Goal: Task Accomplishment & Management: Use online tool/utility

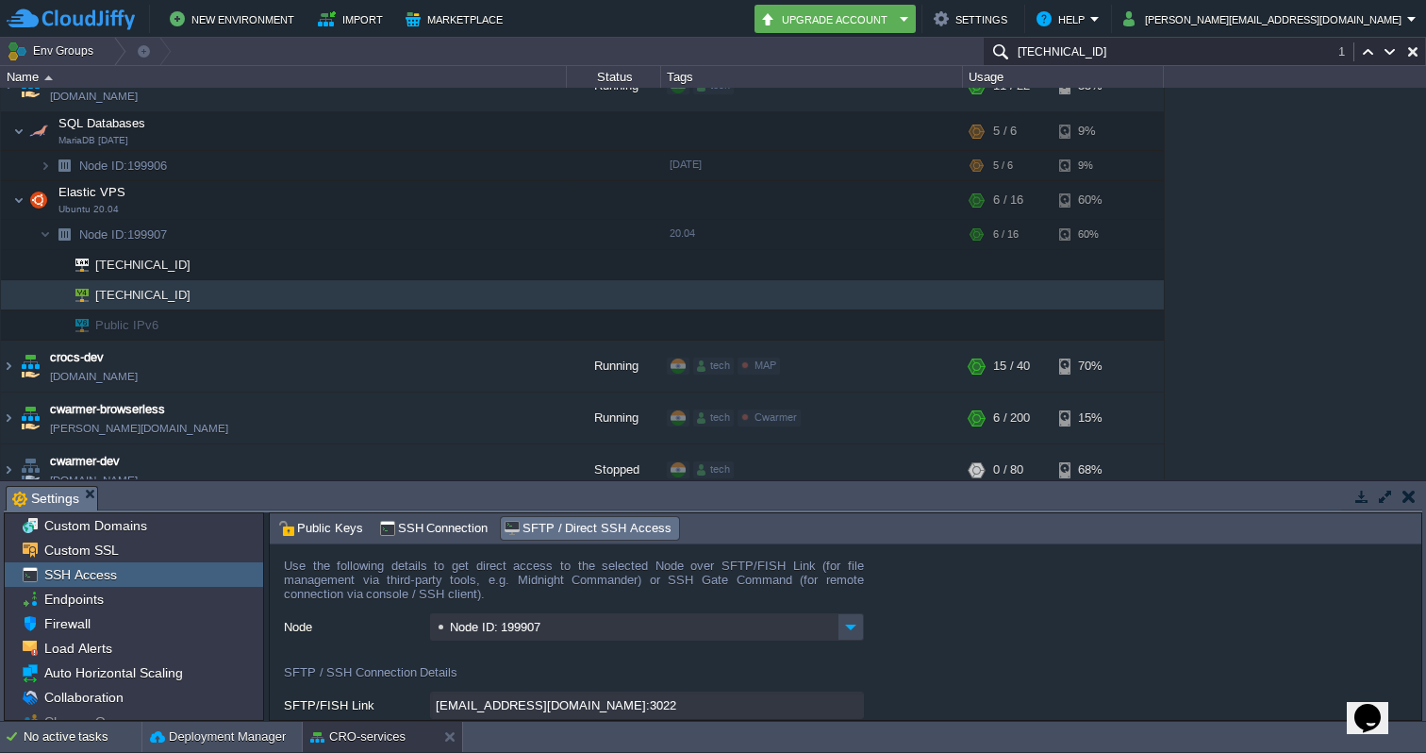
scroll to position [1162, 0]
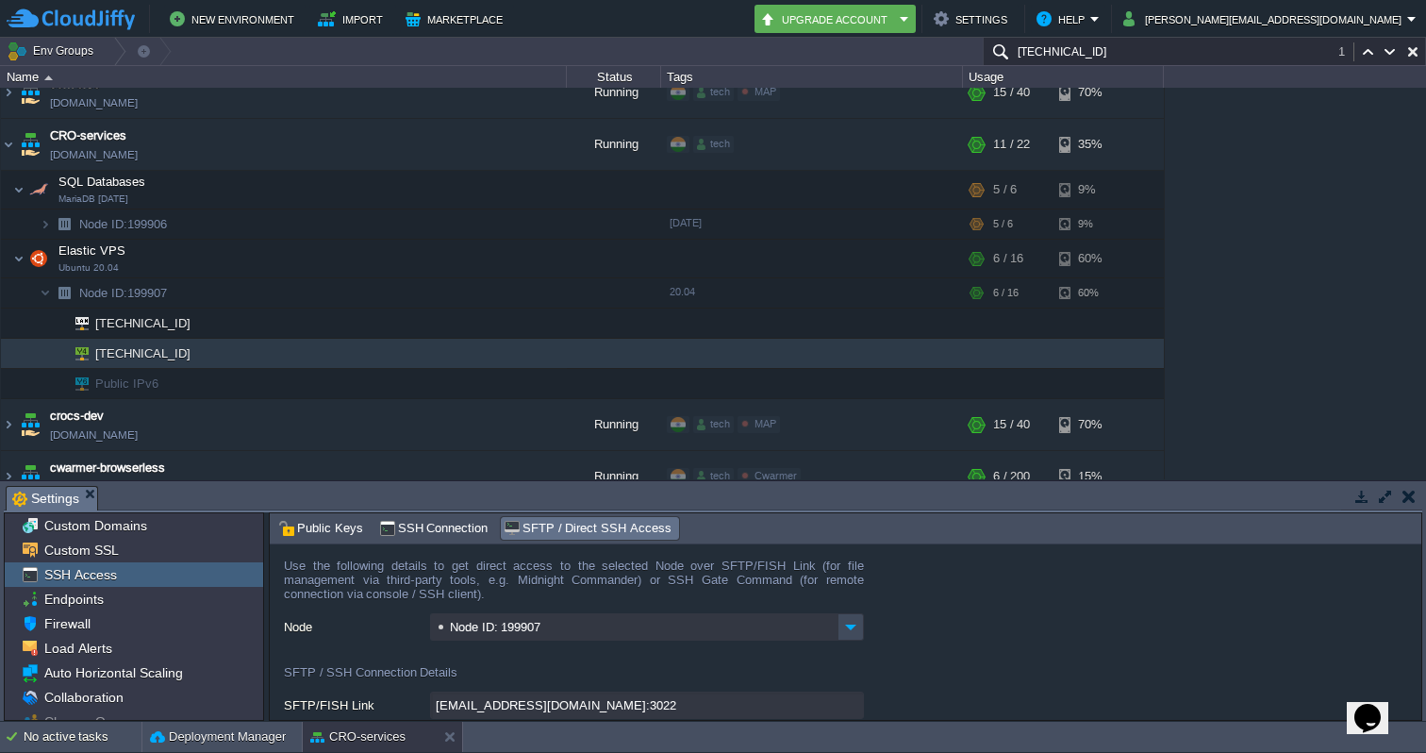
click at [10, 150] on img at bounding box center [8, 144] width 15 height 51
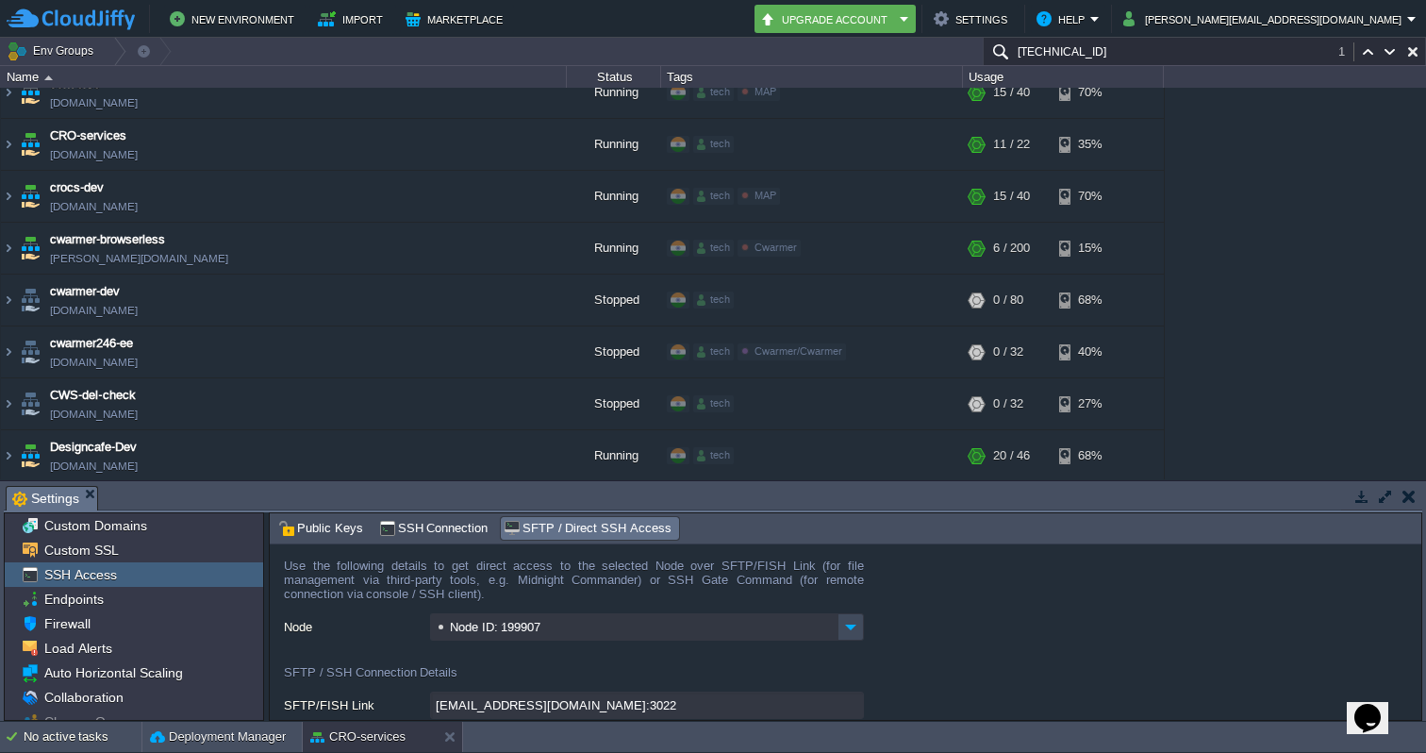
click at [1170, 55] on input "[TECHNICAL_ID]" at bounding box center [1204, 51] width 443 height 27
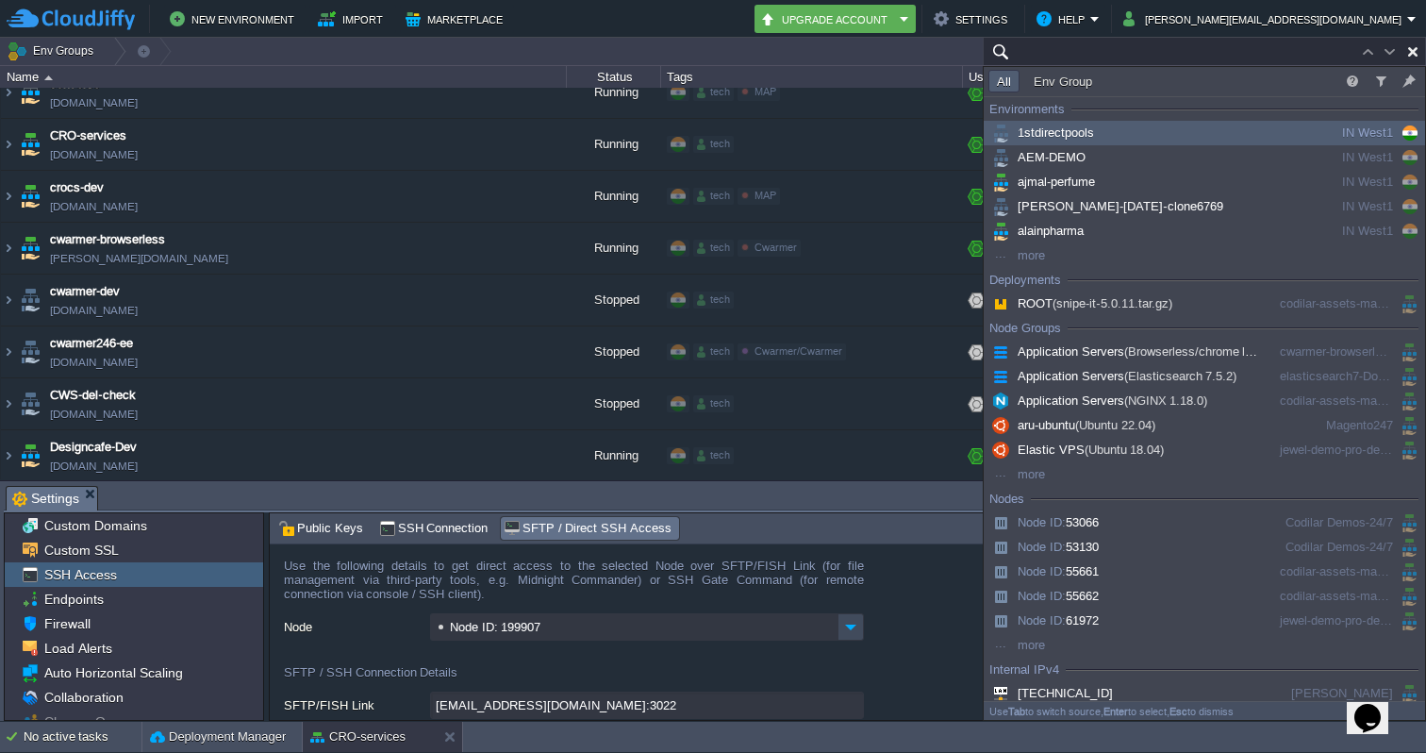
click at [1057, 58] on input "text" at bounding box center [1204, 51] width 443 height 27
paste input "[TECHNICAL_ID]"
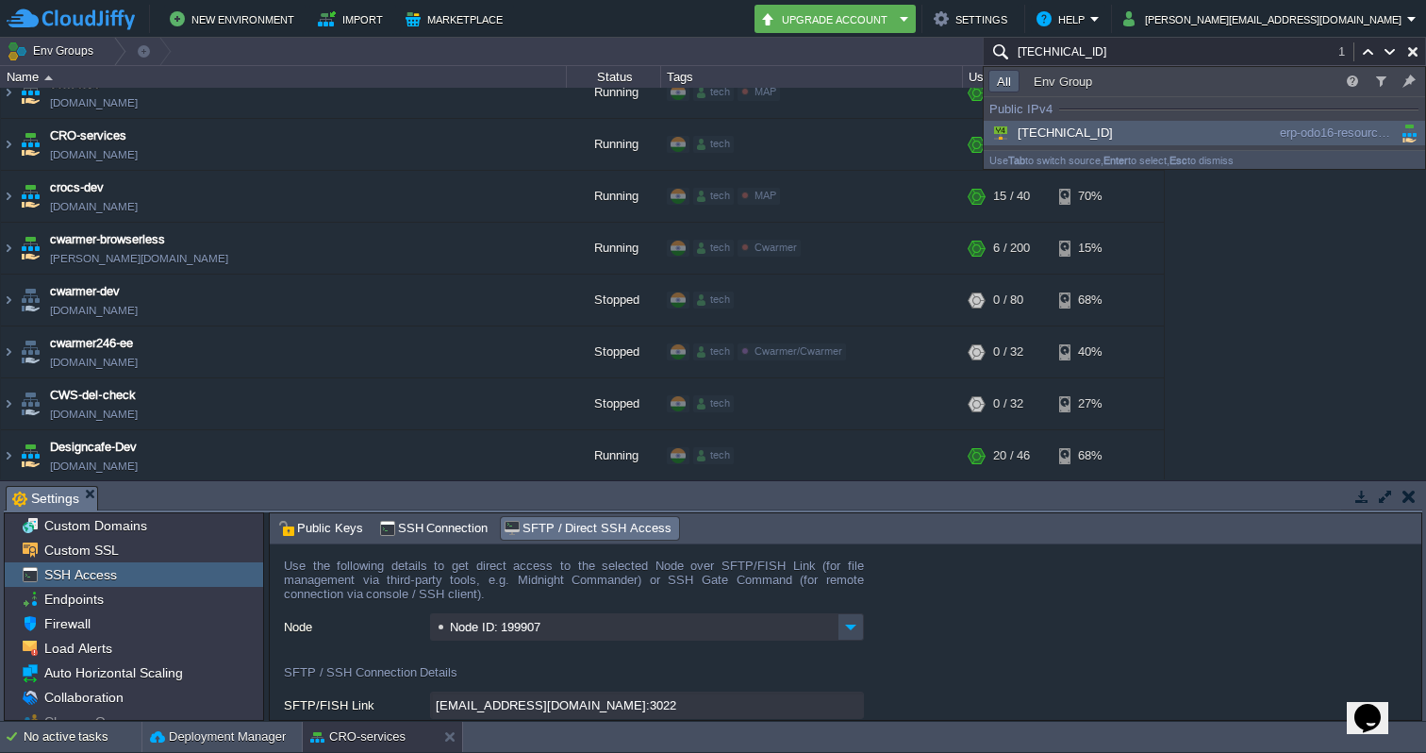
scroll to position [0, 0]
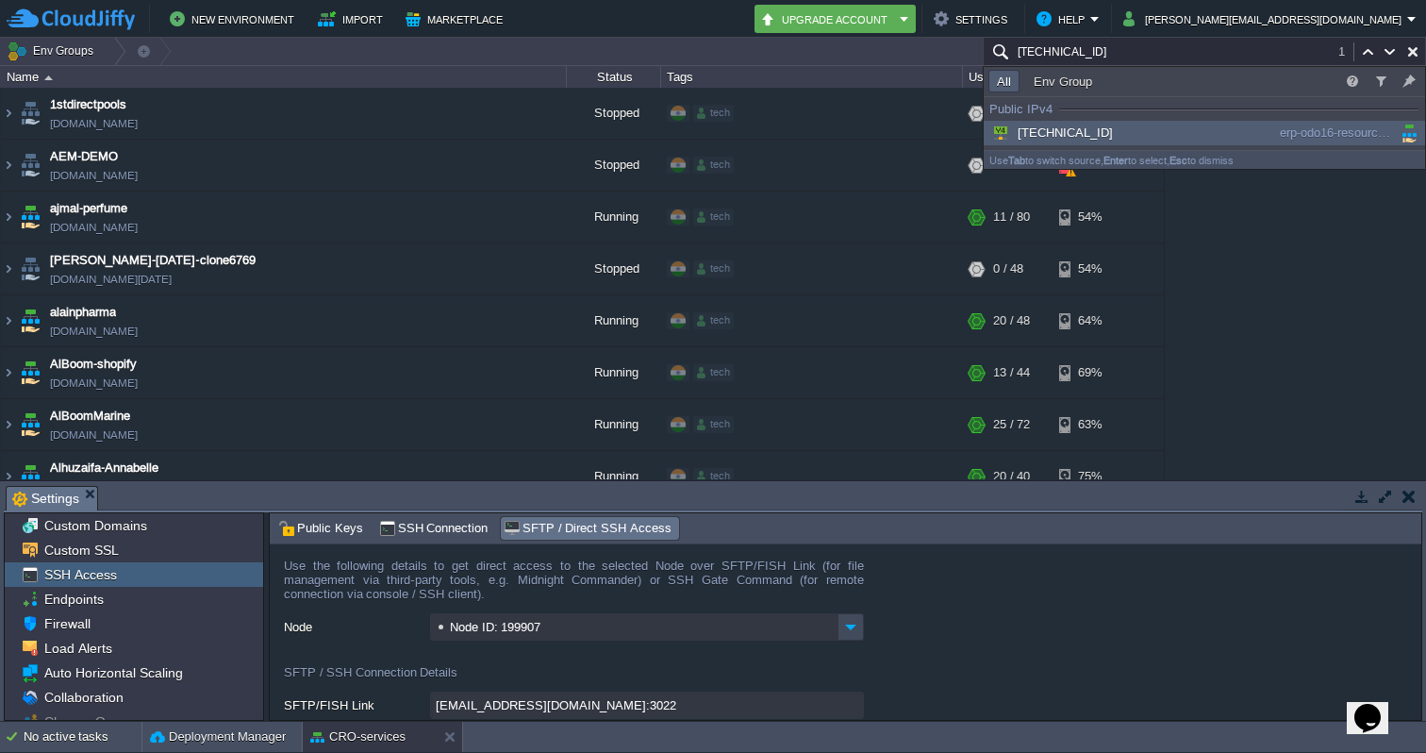
type input "[TECHNICAL_ID]"
click at [1047, 135] on span "[TECHNICAL_ID]" at bounding box center [1051, 132] width 125 height 14
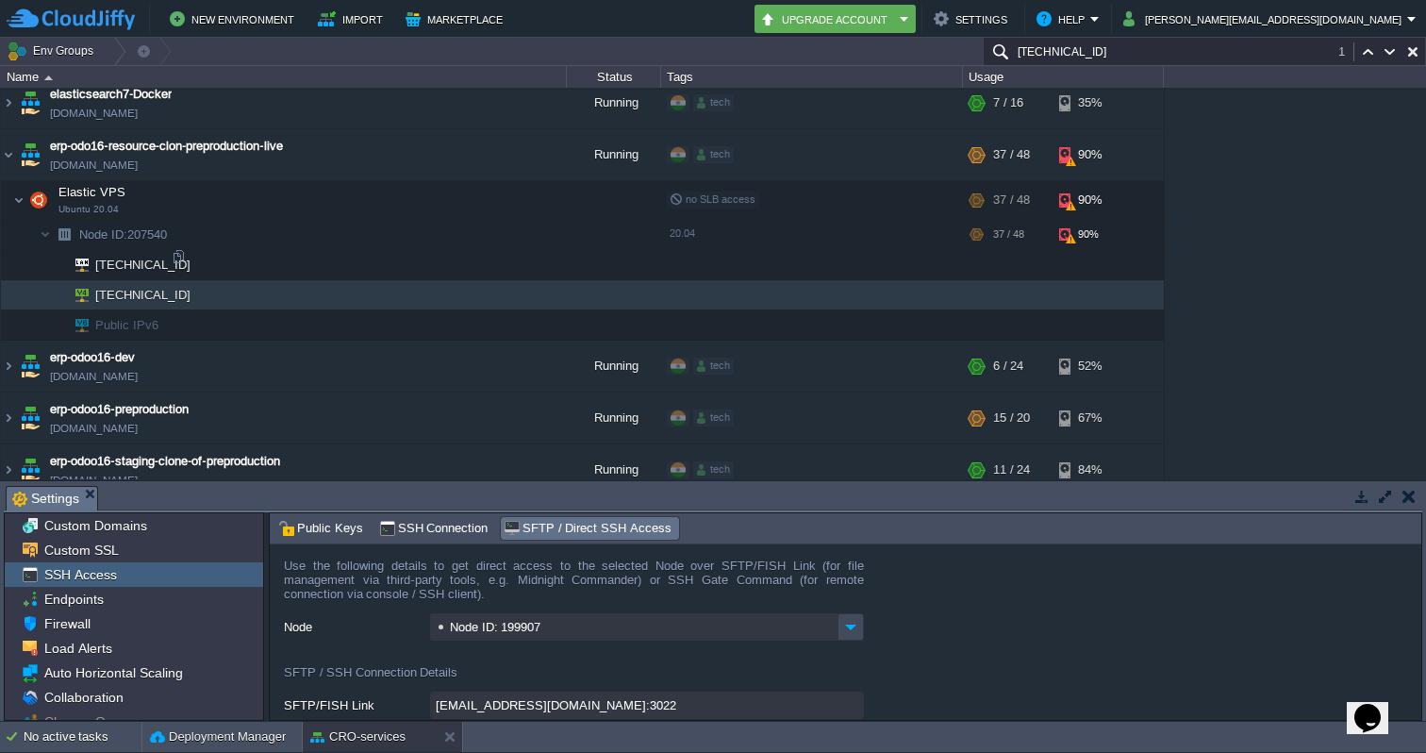
scroll to position [2022, 0]
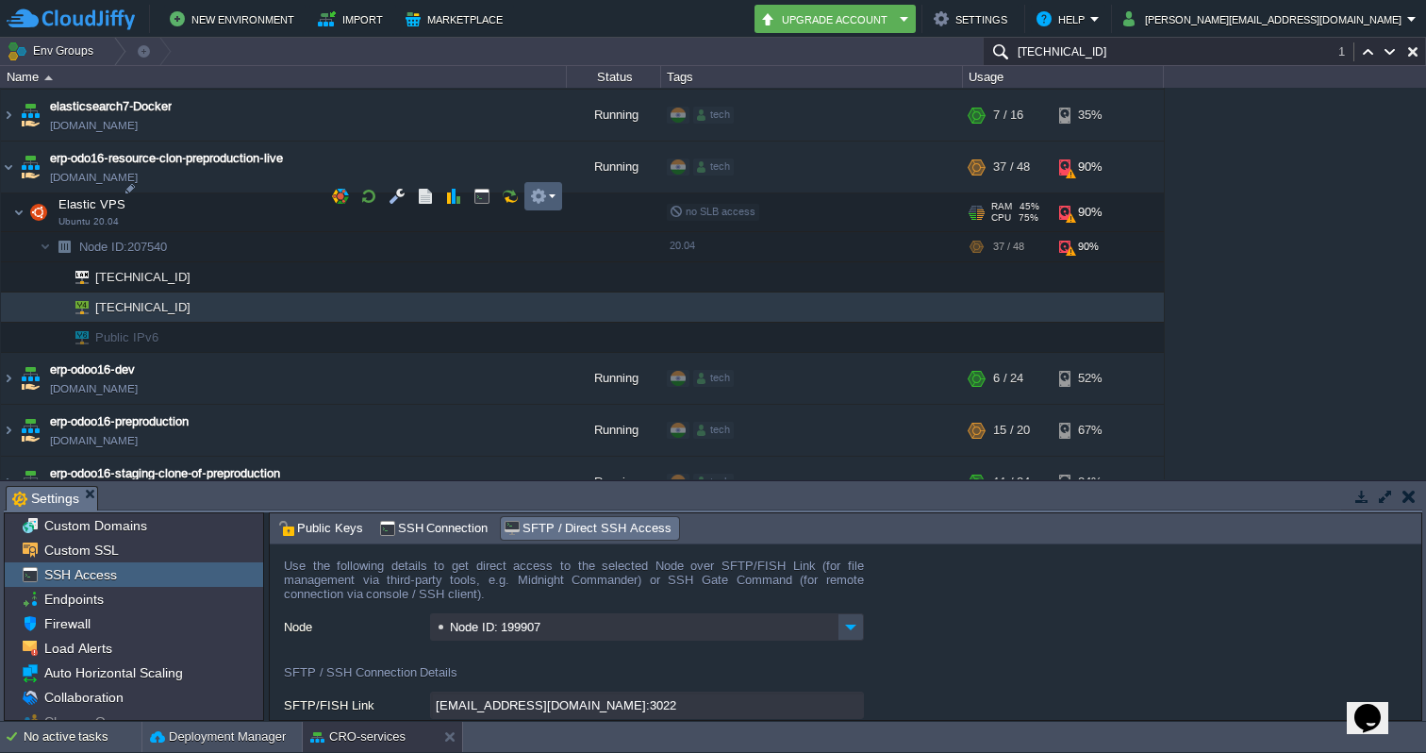
click at [551, 194] on em at bounding box center [542, 196] width 25 height 17
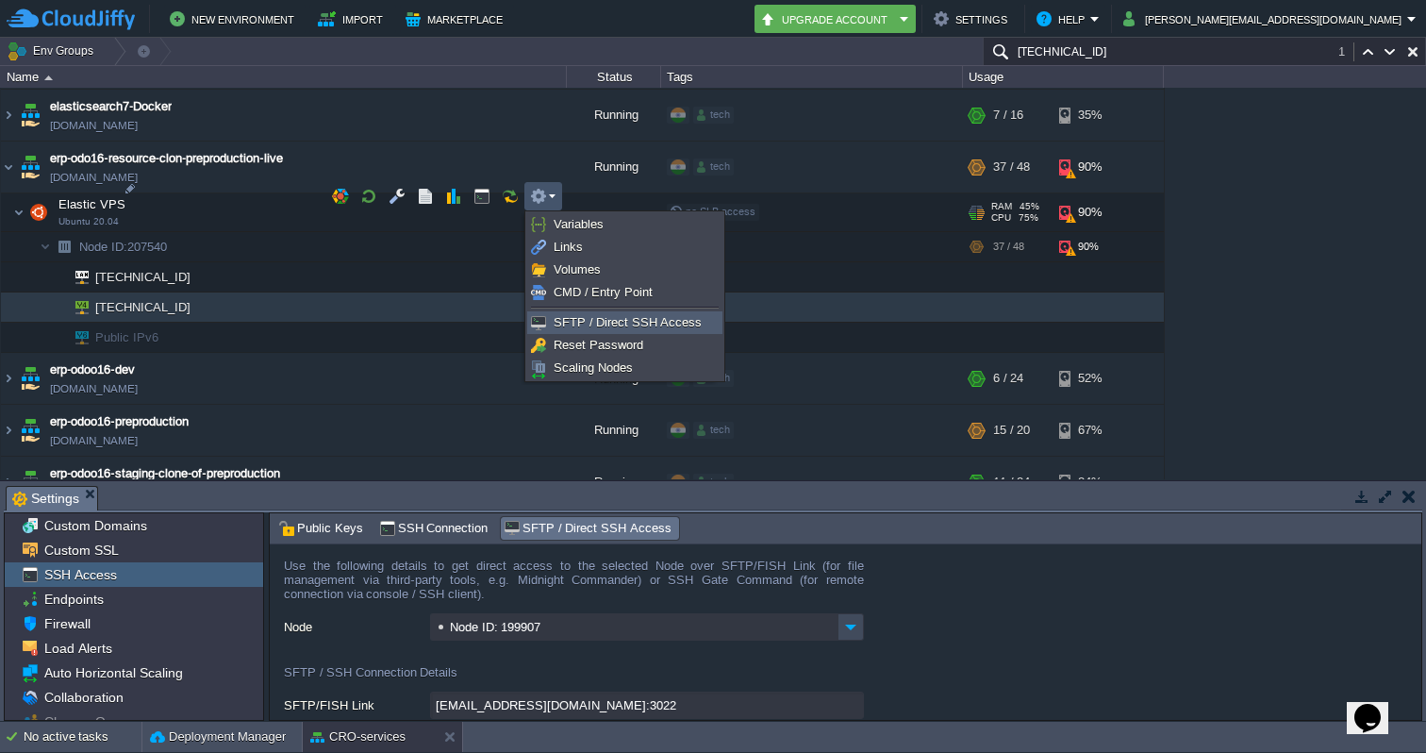
click at [577, 317] on span "SFTP / Direct SSH Access" at bounding box center [628, 322] width 148 height 14
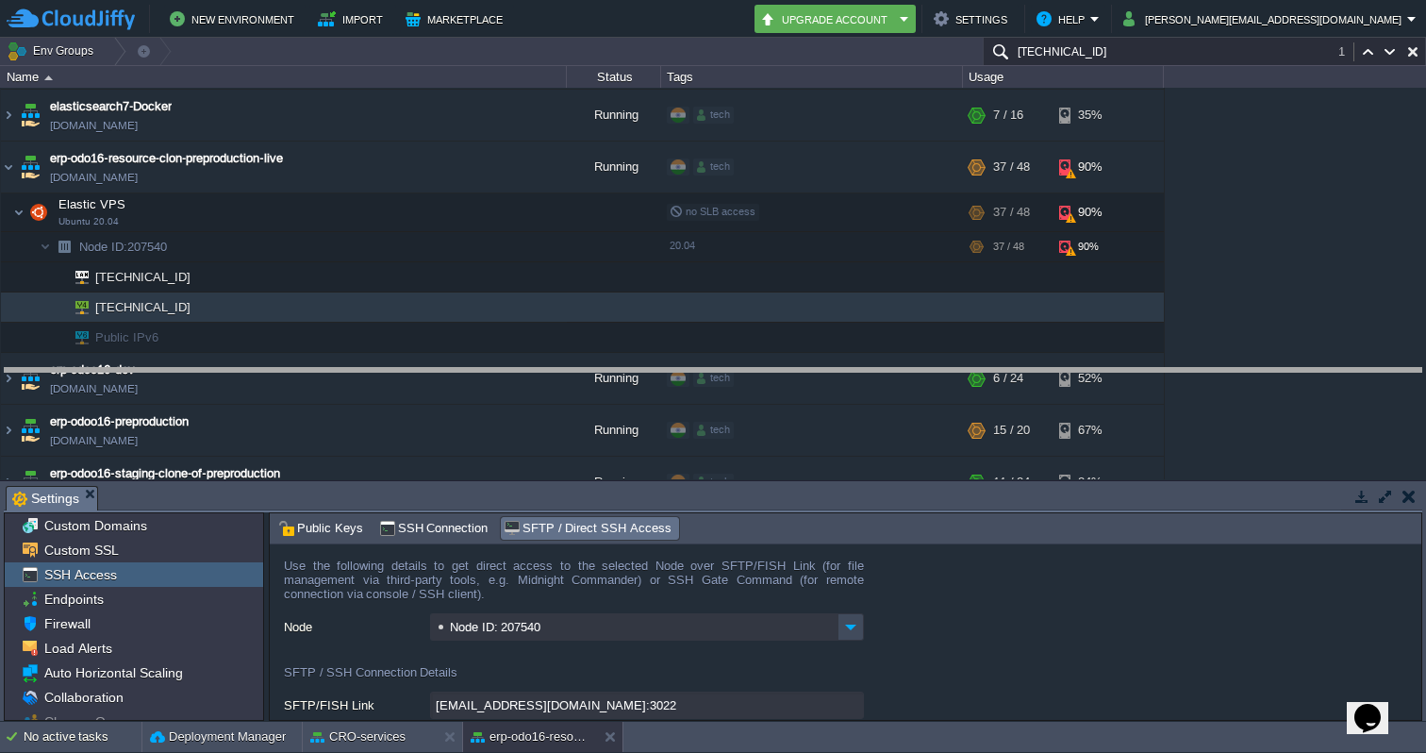
drag, startPoint x: 878, startPoint y: 492, endPoint x: 887, endPoint y: 374, distance: 119.2
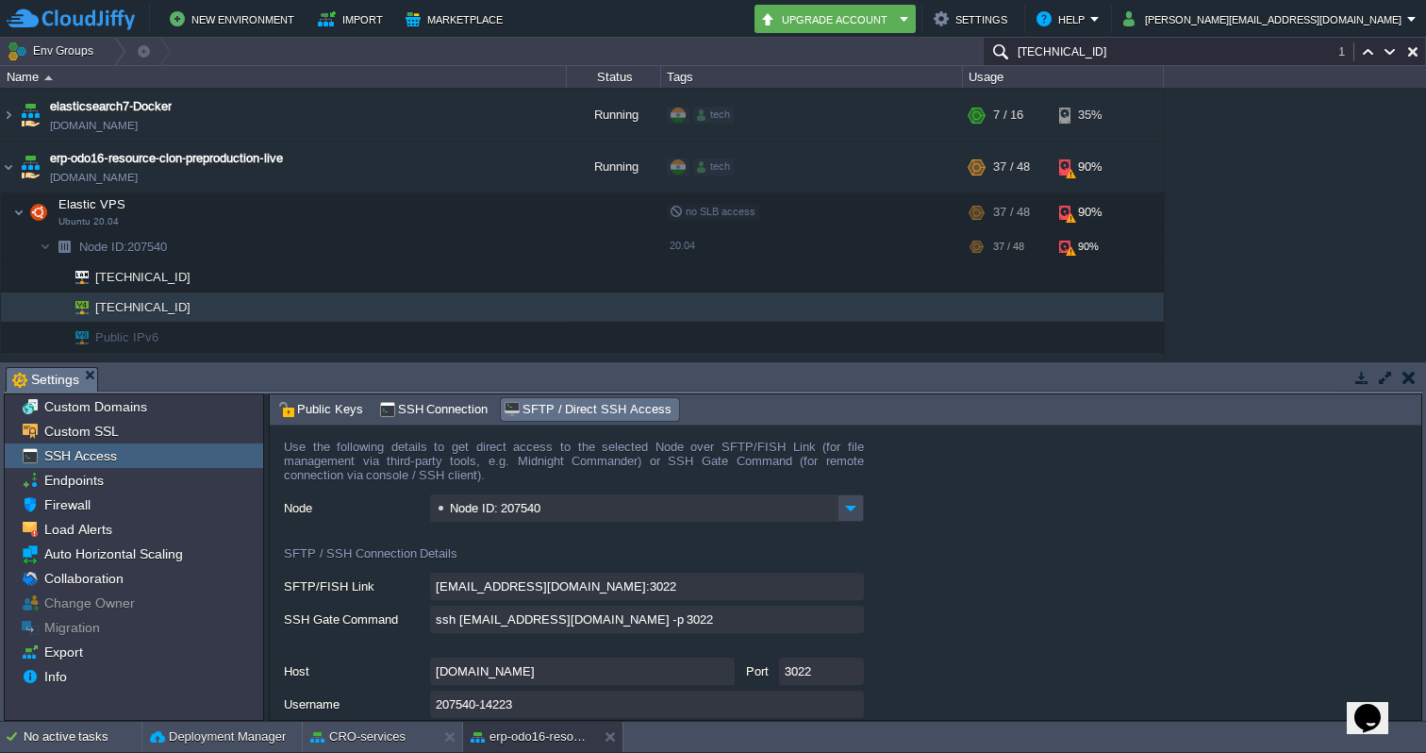
click at [856, 627] on input "ssh [EMAIL_ADDRESS][DOMAIN_NAME] -p 3022" at bounding box center [647, 619] width 434 height 27
click at [11, 149] on img at bounding box center [8, 167] width 15 height 51
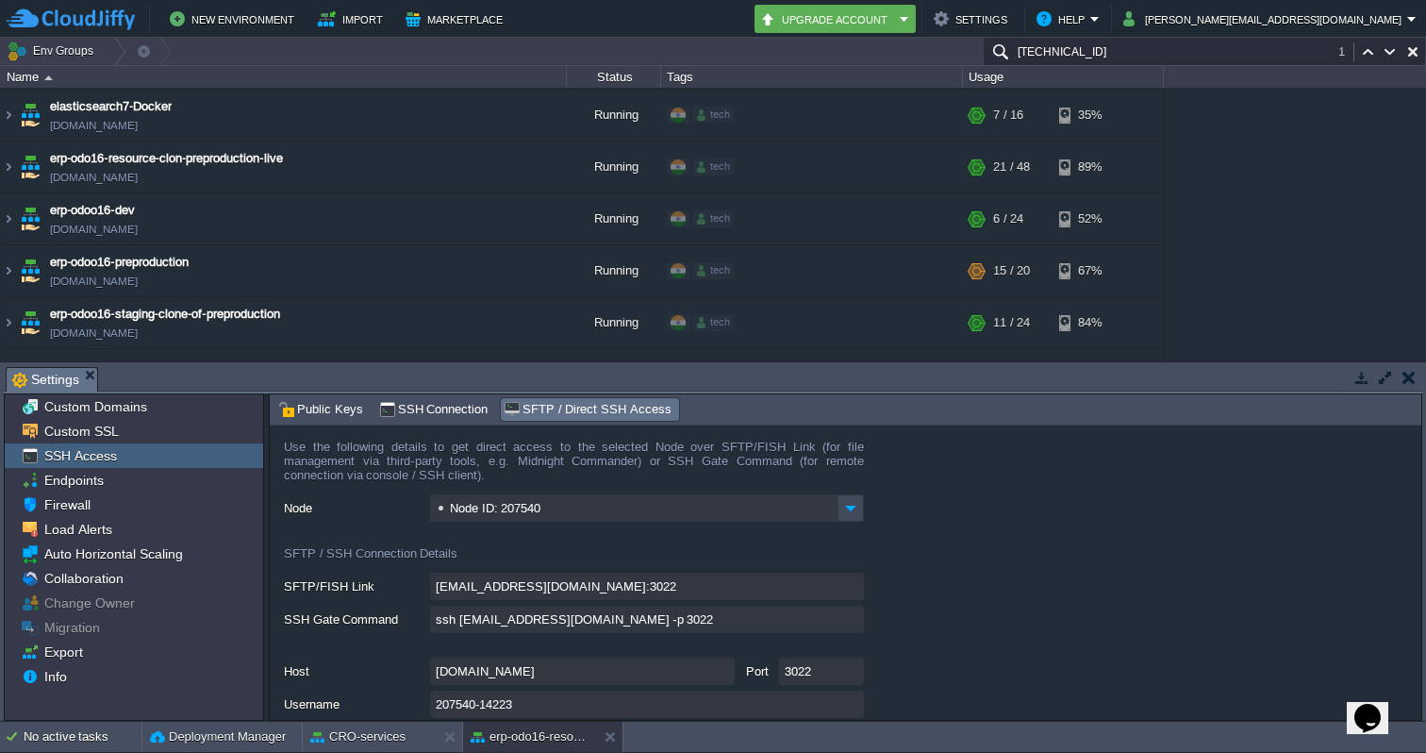
click at [1403, 377] on button "button" at bounding box center [1409, 377] width 13 height 17
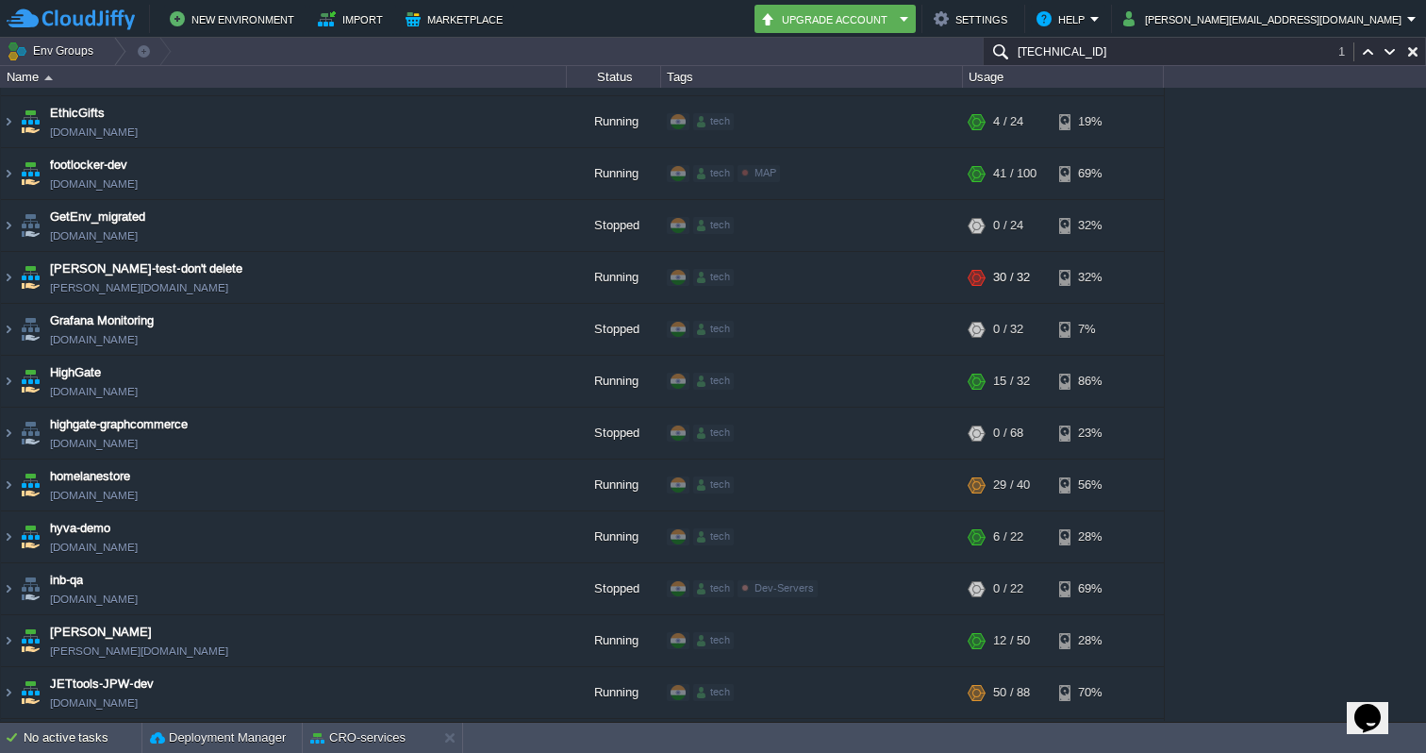
scroll to position [2257, 0]
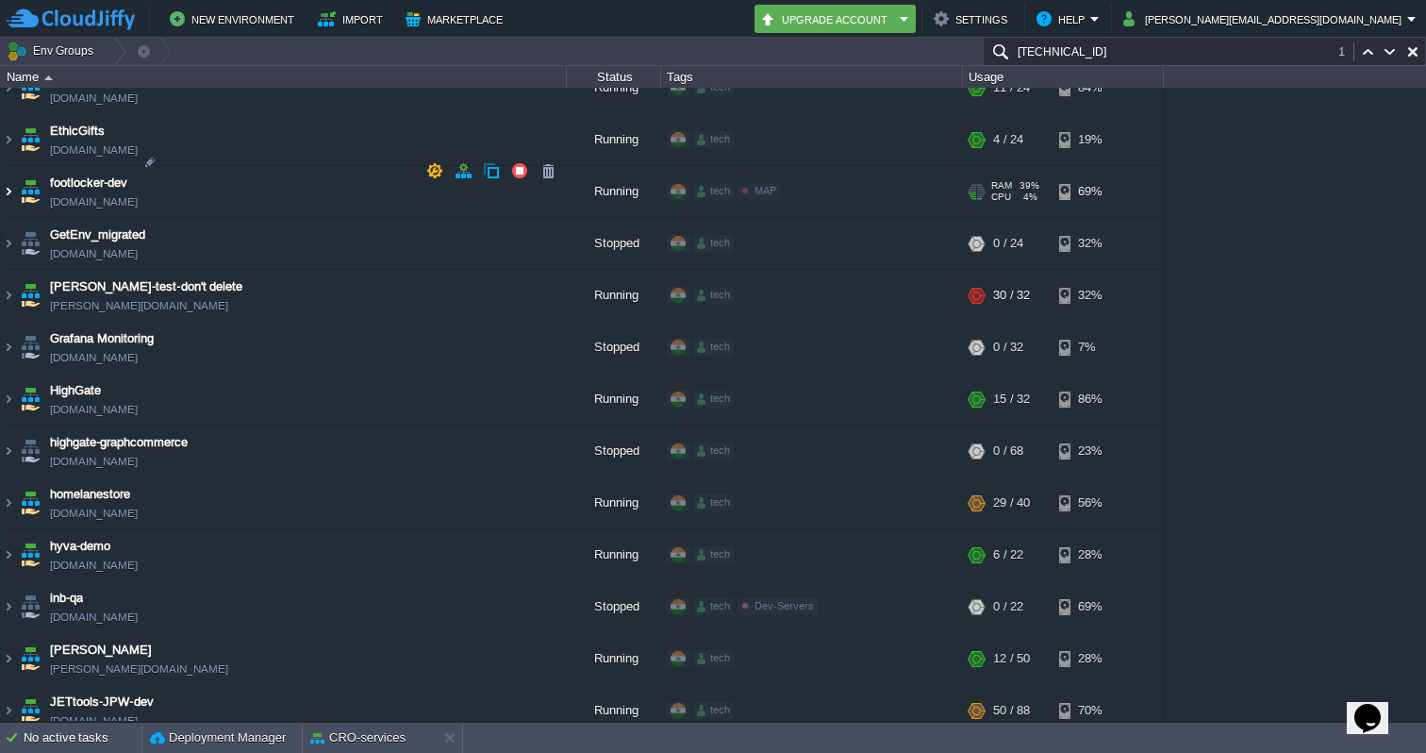
click at [7, 170] on img at bounding box center [8, 191] width 15 height 51
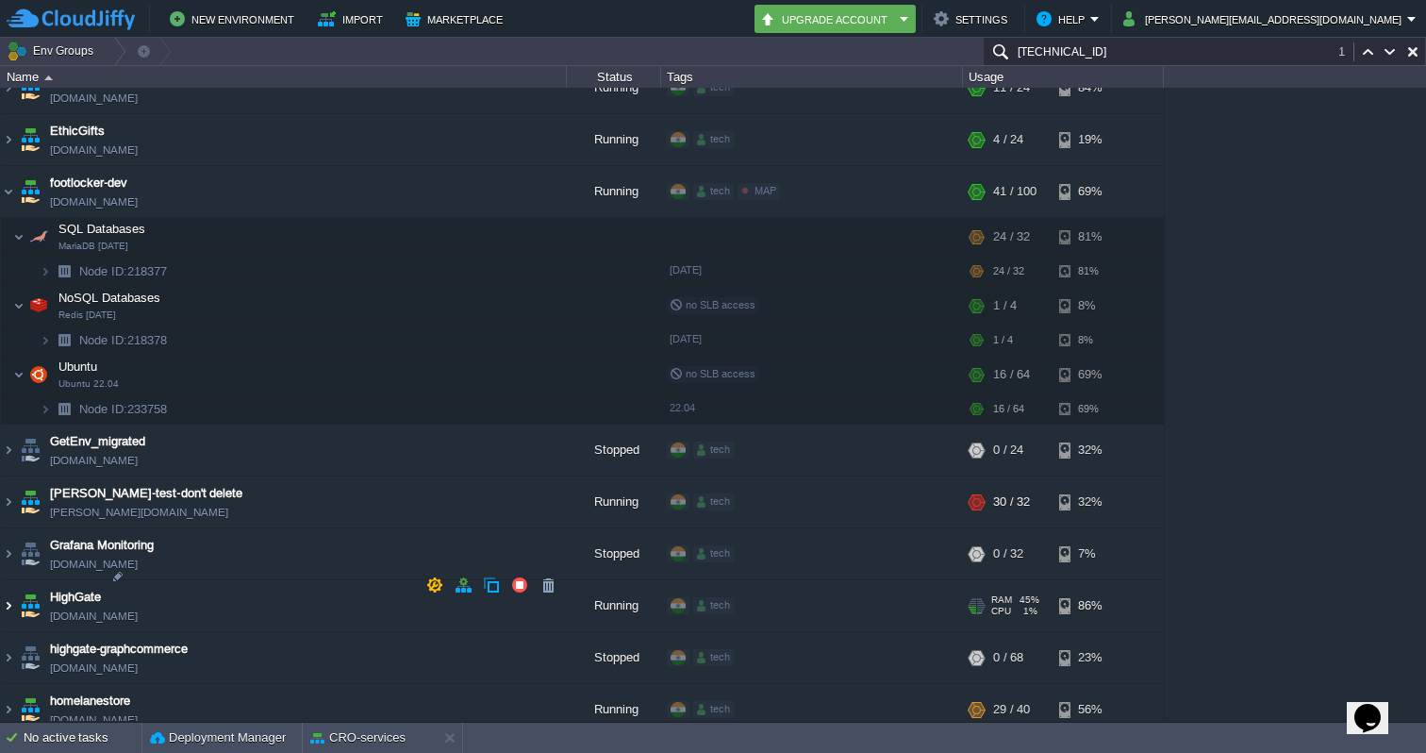
click at [14, 591] on img at bounding box center [8, 605] width 15 height 51
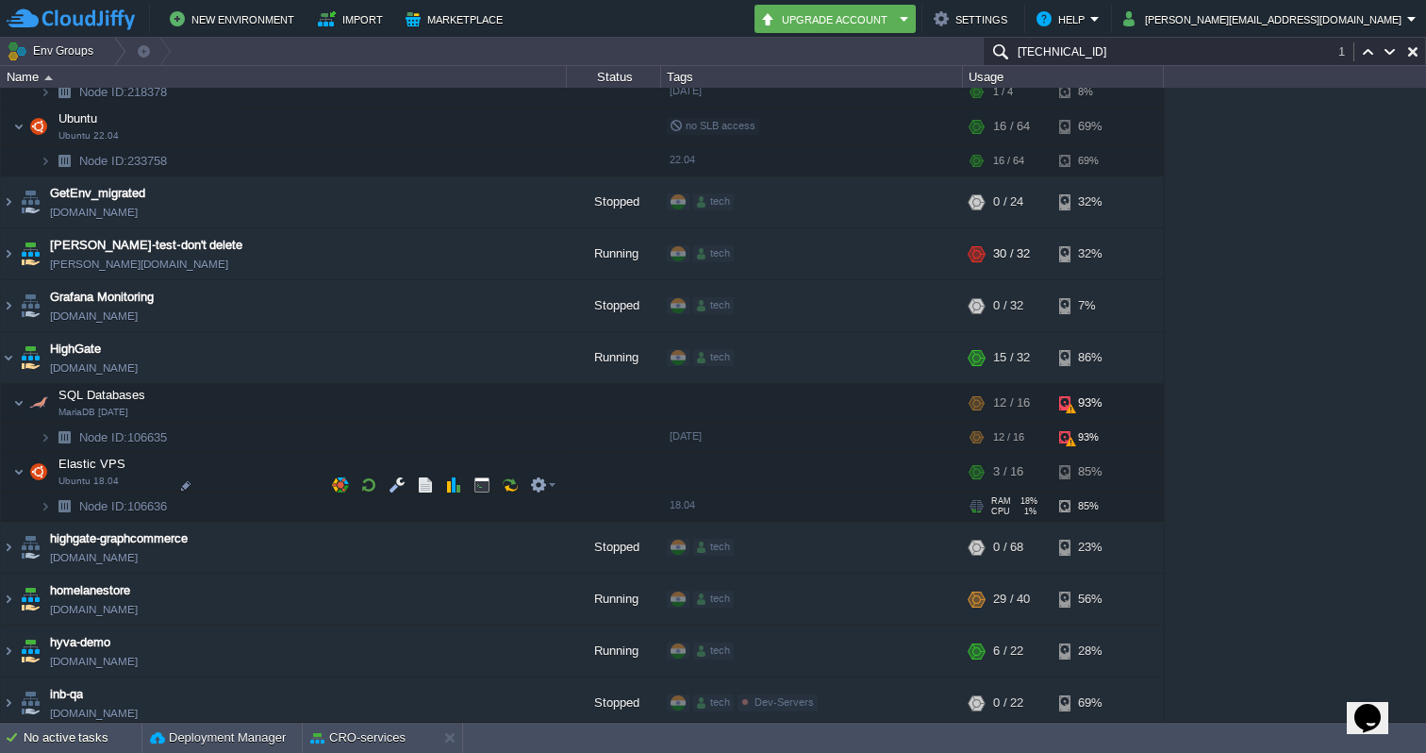
scroll to position [2511, 0]
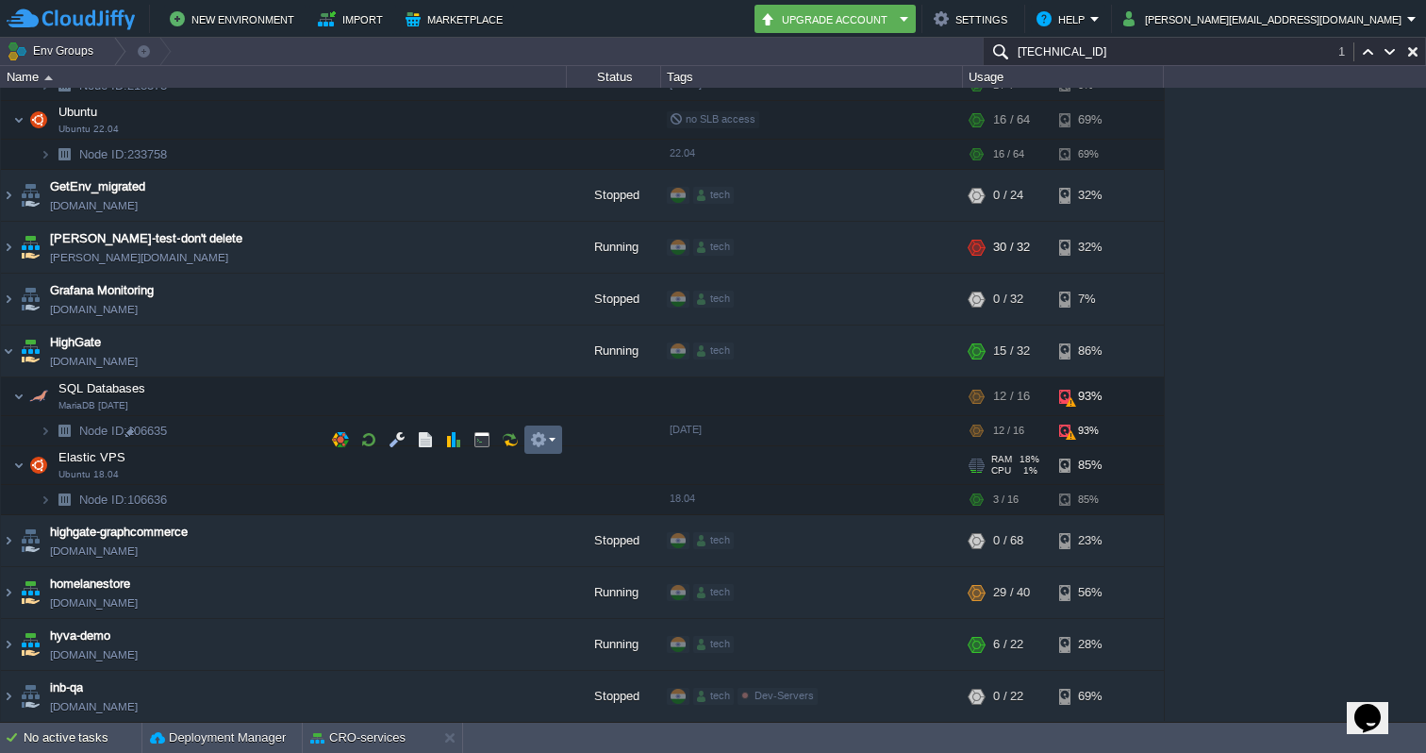
click at [540, 438] on button "button" at bounding box center [538, 439] width 17 height 17
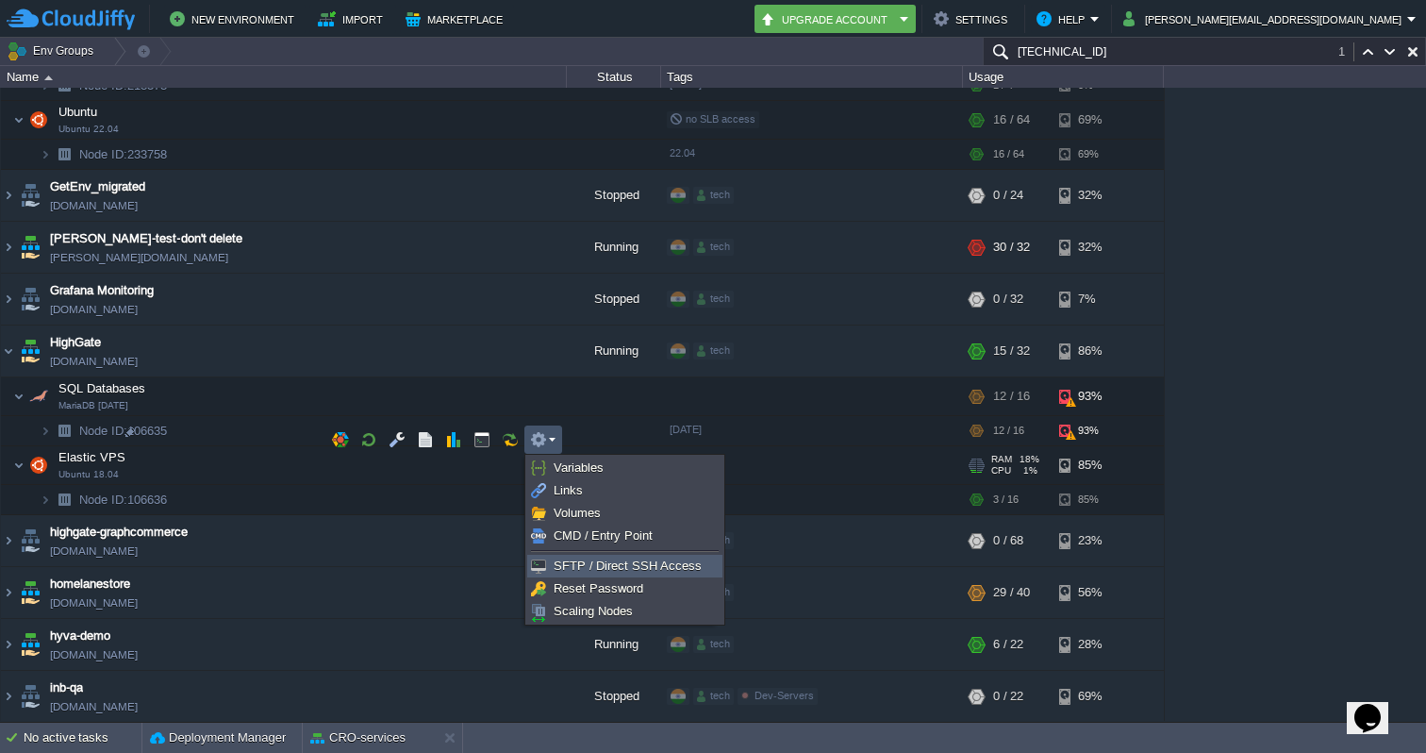
click at [592, 566] on span "SFTP / Direct SSH Access" at bounding box center [628, 566] width 148 height 14
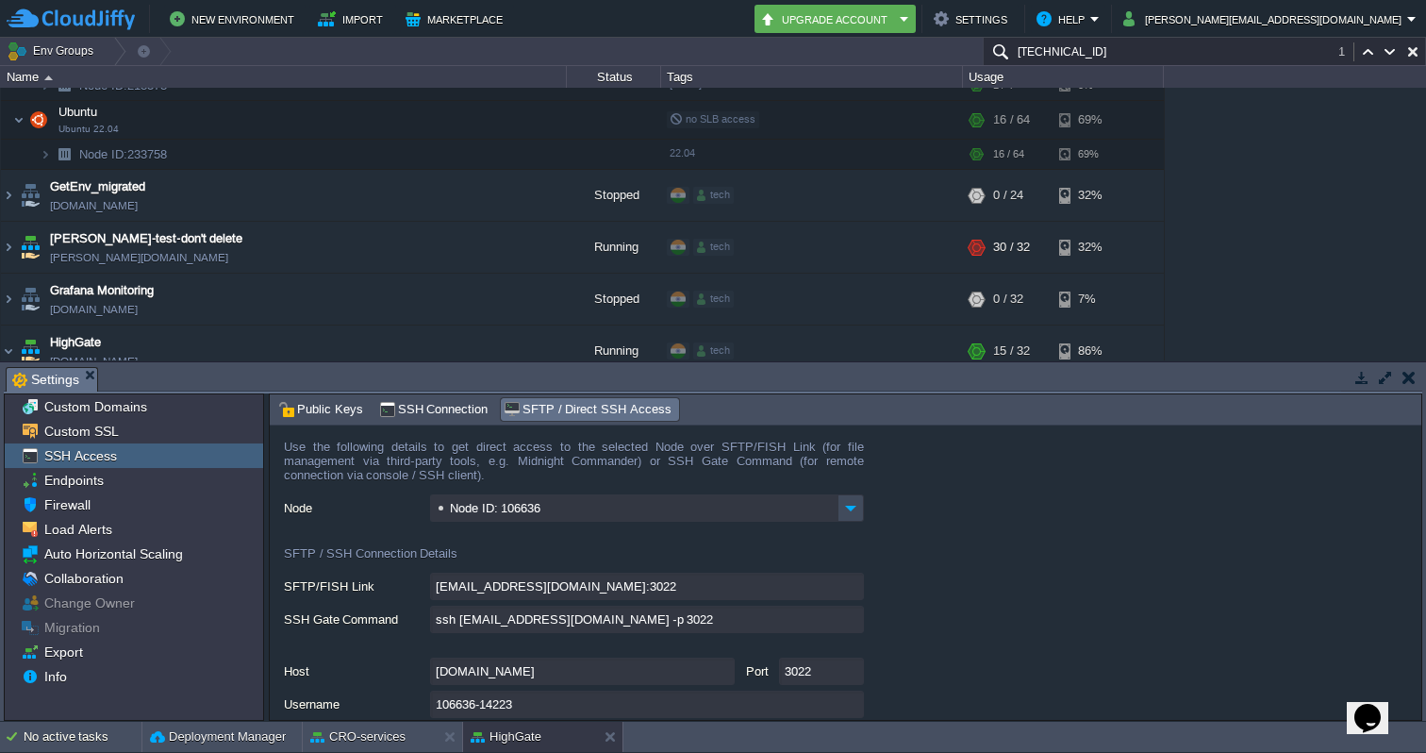
click at [851, 621] on input "ssh [EMAIL_ADDRESS][DOMAIN_NAME] -p 3022" at bounding box center [647, 619] width 434 height 27
click at [1241, 55] on input "[TECHNICAL_ID]" at bounding box center [1204, 51] width 443 height 27
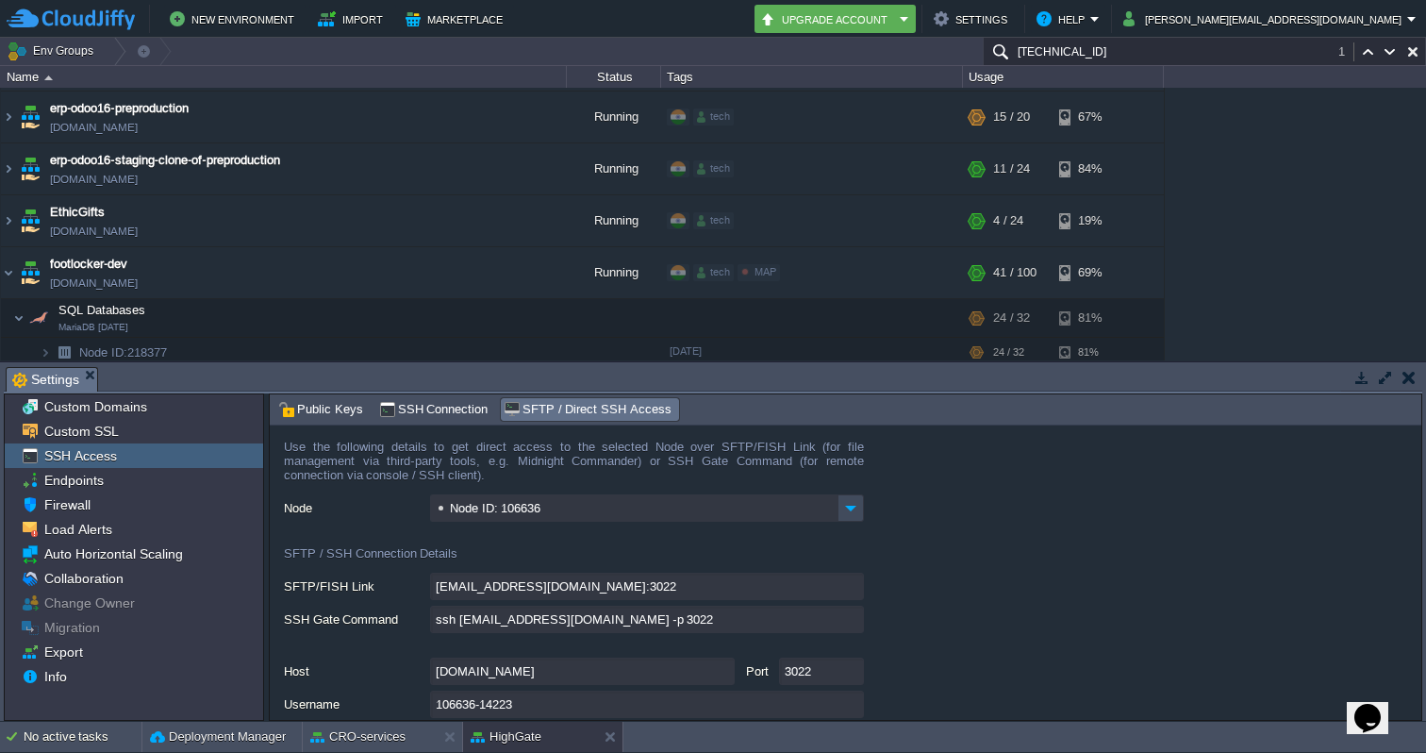
scroll to position [2168, 0]
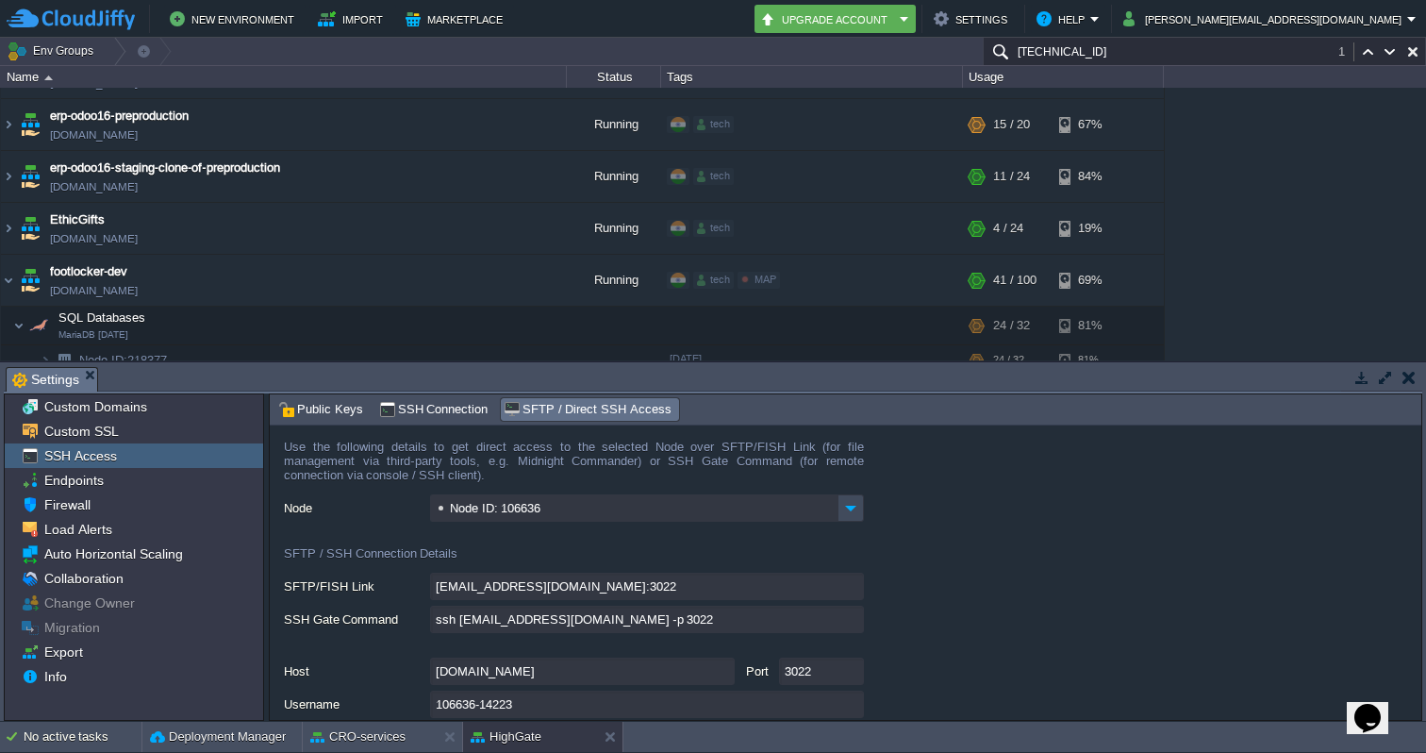
click at [1416, 387] on td at bounding box center [1409, 377] width 24 height 23
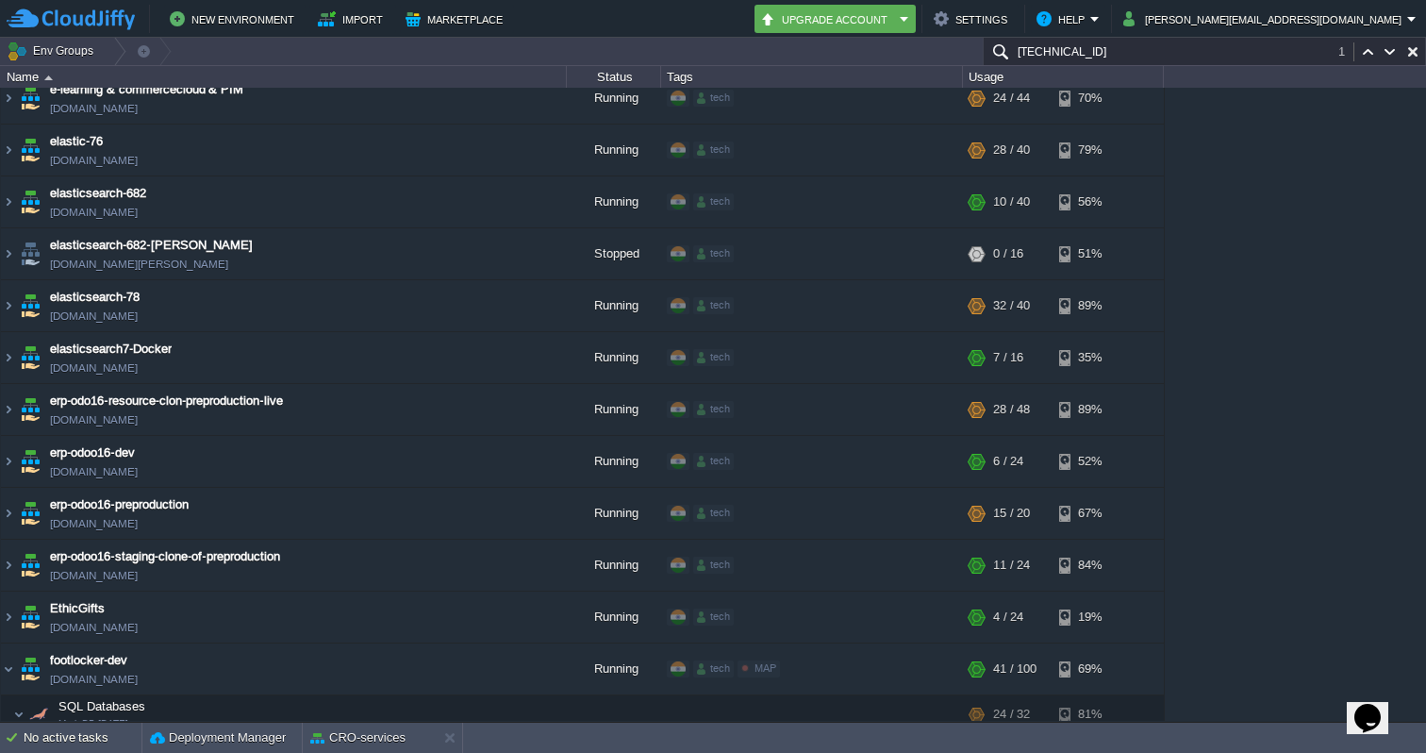
scroll to position [1627, 0]
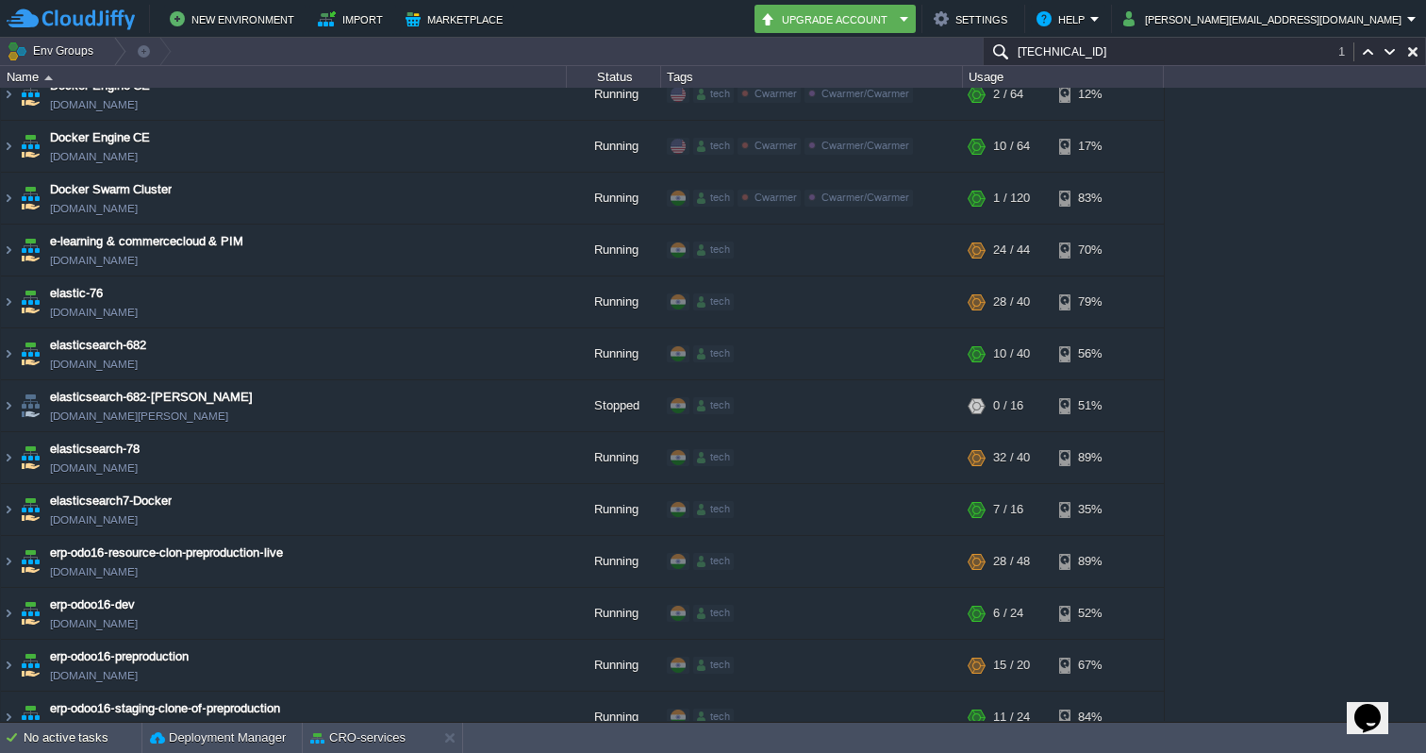
click at [1147, 60] on input "[TECHNICAL_ID]" at bounding box center [1204, 51] width 443 height 27
click at [1140, 57] on input "[TECHNICAL_ID]" at bounding box center [1204, 51] width 443 height 27
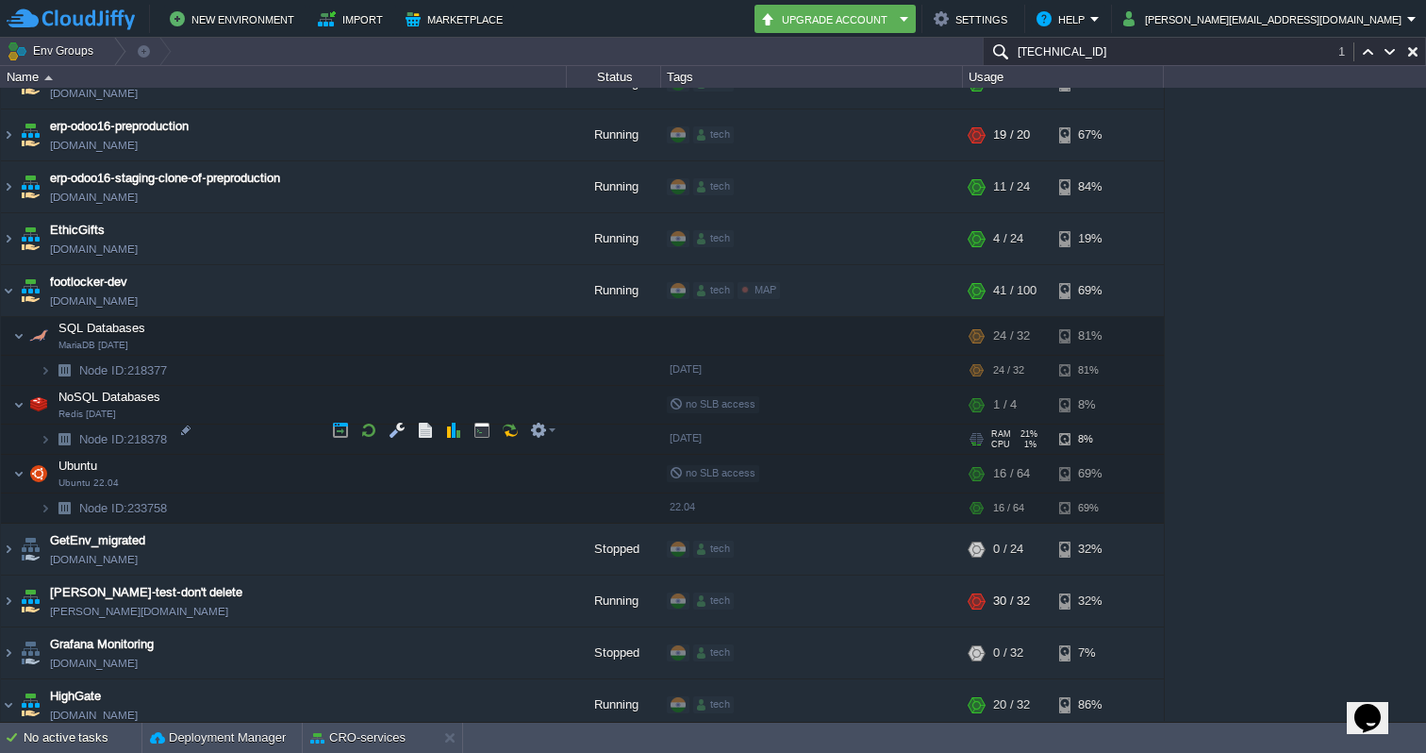
scroll to position [2167, 0]
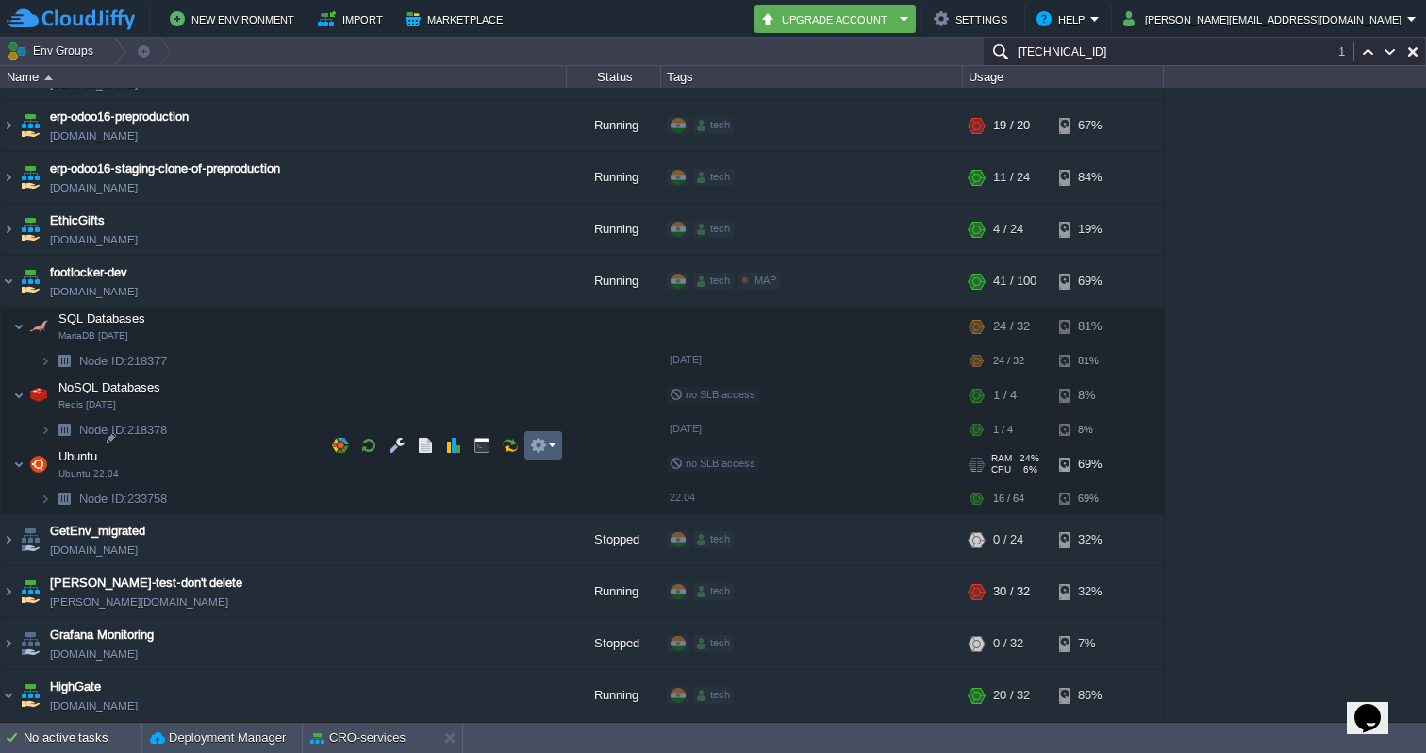
click at [548, 445] on em at bounding box center [542, 445] width 25 height 17
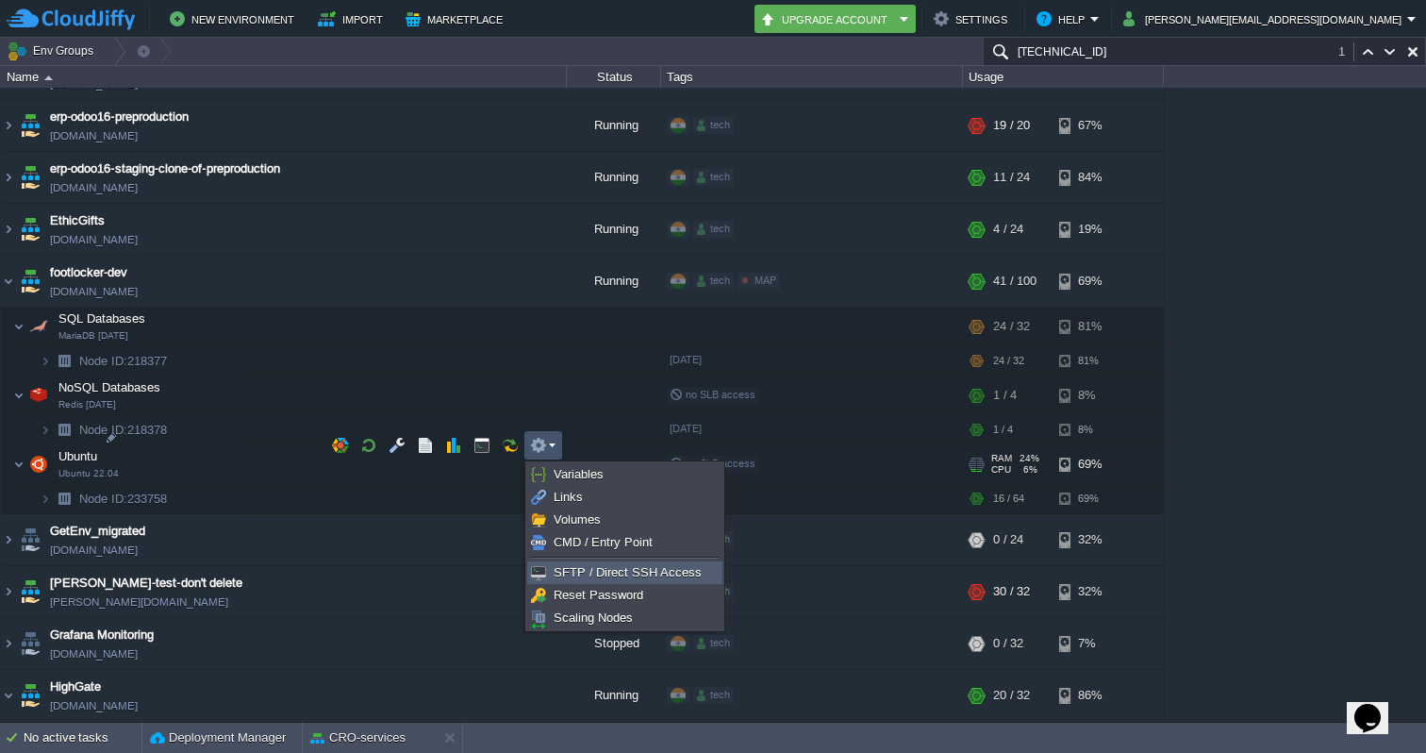
click at [593, 575] on span "SFTP / Direct SSH Access" at bounding box center [628, 572] width 148 height 14
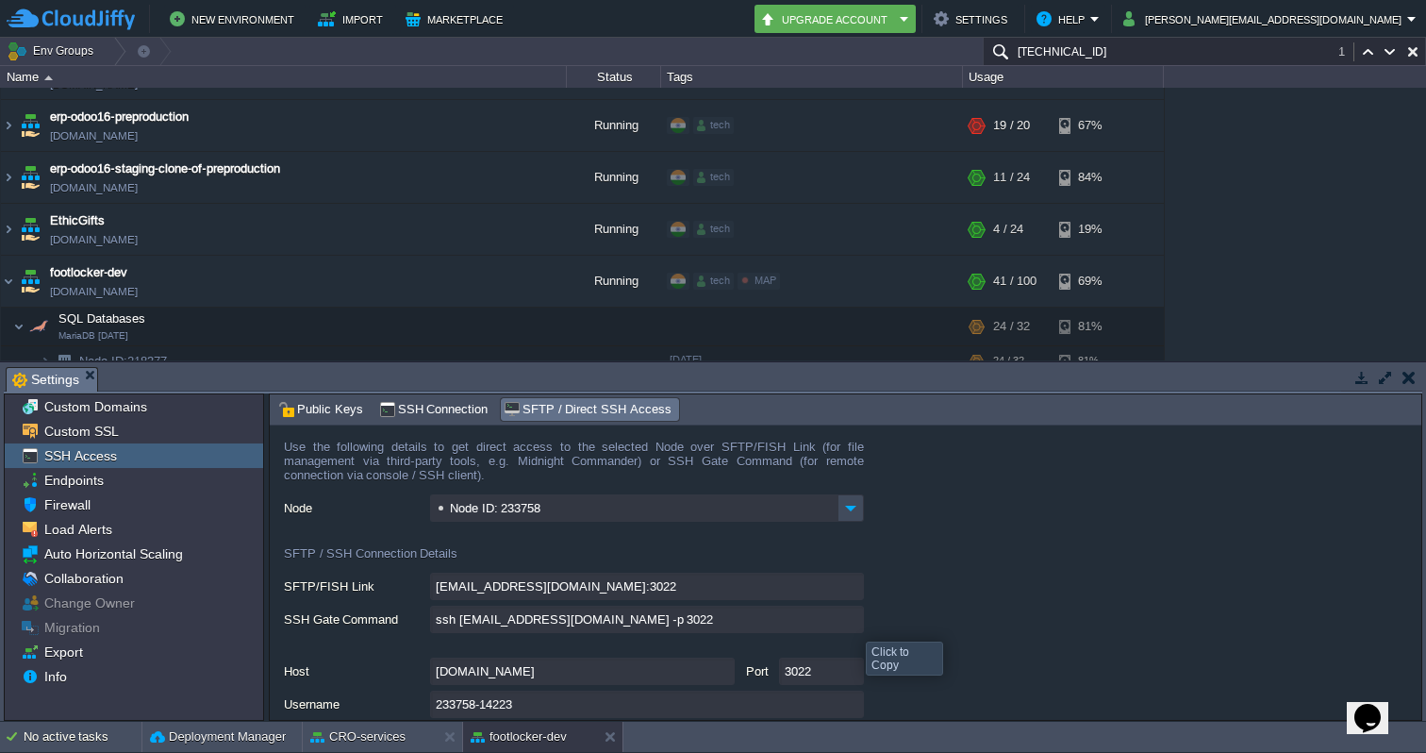
click at [852, 624] on input "ssh [EMAIL_ADDRESS][DOMAIN_NAME] -p 3022" at bounding box center [647, 619] width 434 height 27
type textarea "ssh [EMAIL_ADDRESS][DOMAIN_NAME] -p 3022"
